Goal: Check status: Check status

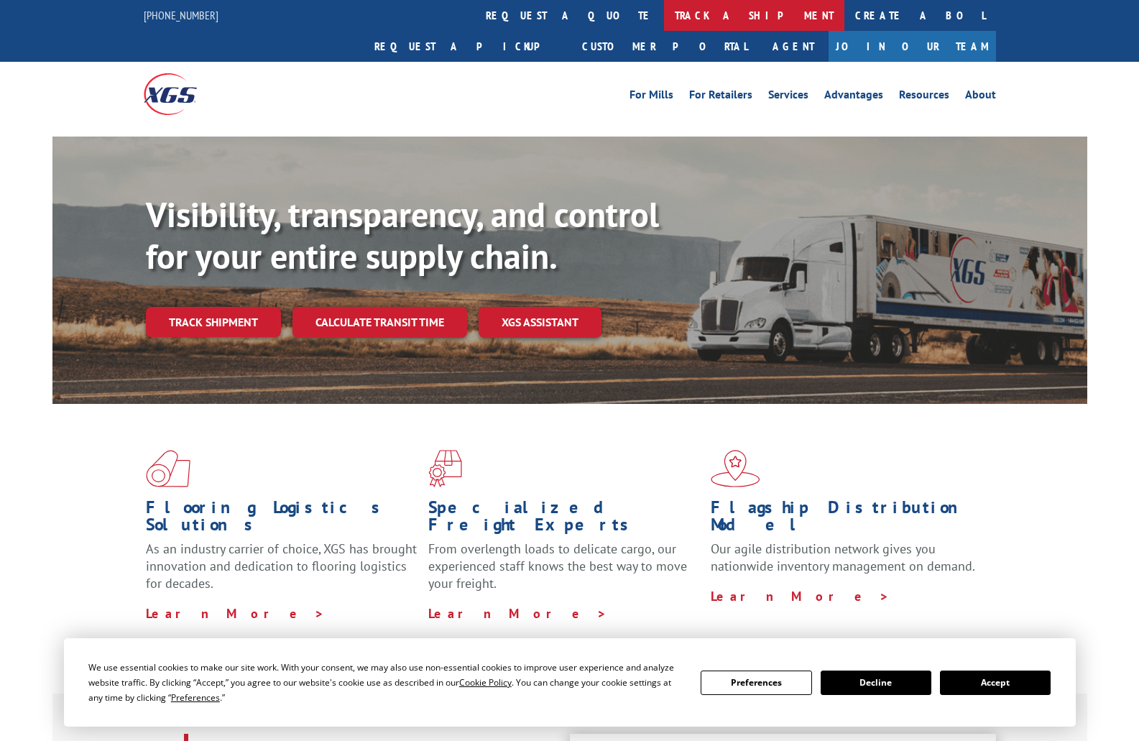
click at [664, 12] on link "track a shipment" at bounding box center [754, 15] width 180 height 31
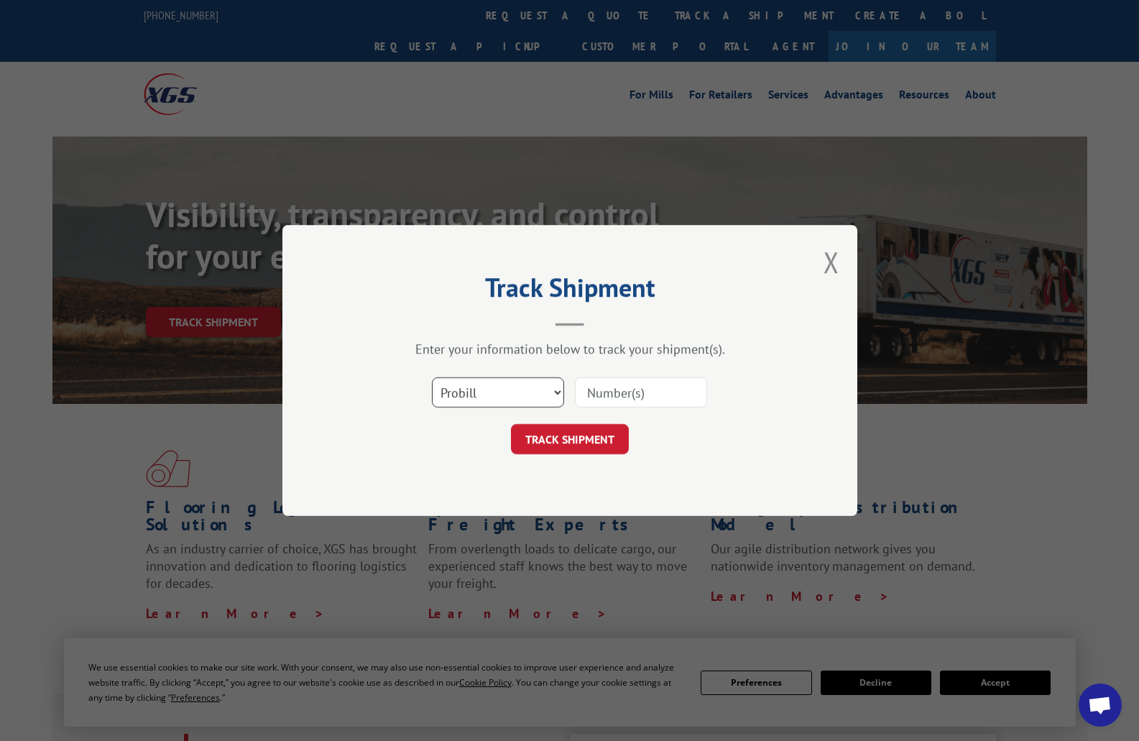
drag, startPoint x: 504, startPoint y: 398, endPoint x: 503, endPoint y: 405, distance: 7.2
click at [504, 398] on select "Select category... Probill BOL PO" at bounding box center [498, 392] width 132 height 30
select select "po"
click at [432, 377] on select "Select category... Probill BOL PO" at bounding box center [498, 392] width 132 height 30
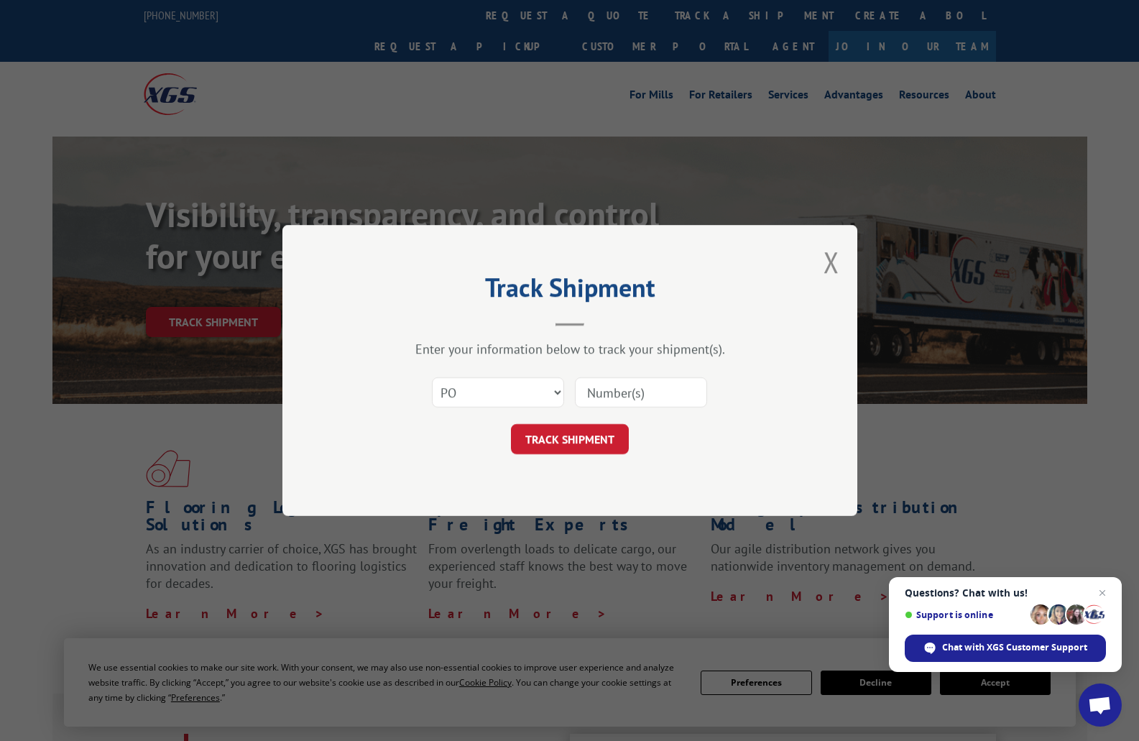
click at [649, 387] on input at bounding box center [641, 392] width 132 height 30
type input "205709"
click button "TRACK SHIPMENT" at bounding box center [570, 439] width 118 height 30
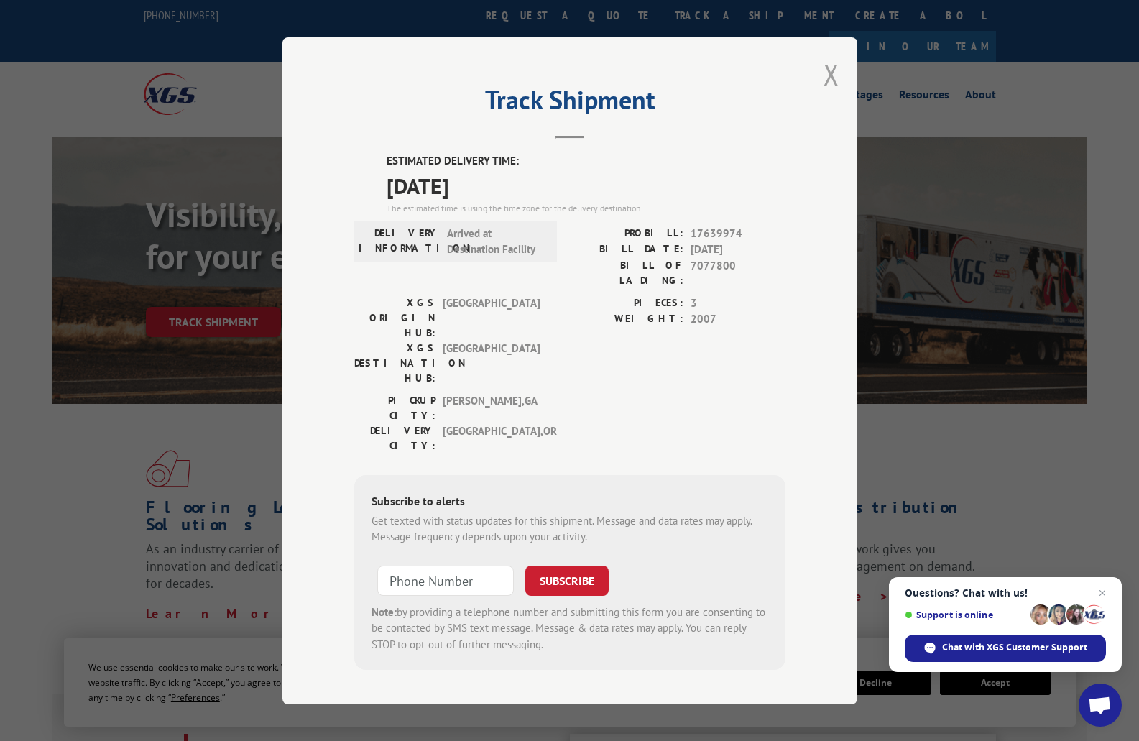
click at [835, 84] on button "Close modal" at bounding box center [831, 74] width 16 height 38
